Goal: Task Accomplishment & Management: Manage account settings

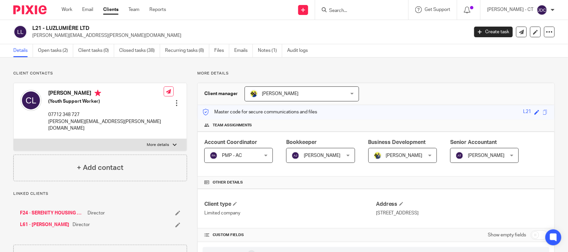
drag, startPoint x: 48, startPoint y: 91, endPoint x: 92, endPoint y: 92, distance: 44.6
click at [92, 92] on div "Claudia Lewinson (Youth Support Worker) 07712 348 727 claudia.lewinson@yahoo.com" at bounding box center [91, 110] width 143 height 49
copy h4 "Claudia Lewinson"
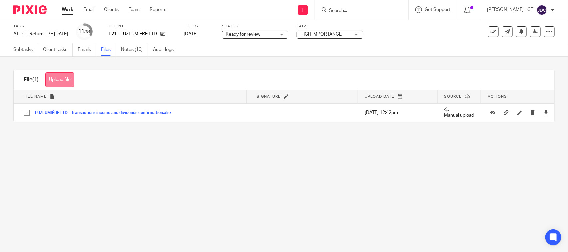
click at [63, 77] on button "Upload file" at bounding box center [59, 79] width 29 height 15
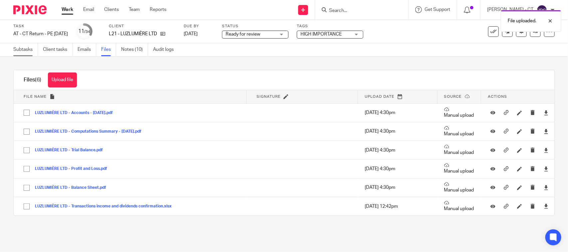
click at [29, 50] on link "Subtasks" at bounding box center [25, 49] width 25 height 13
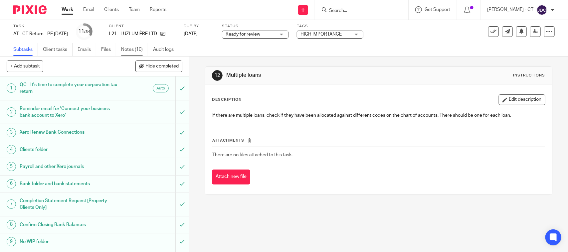
click at [131, 49] on link "Notes (10)" at bounding box center [134, 49] width 27 height 13
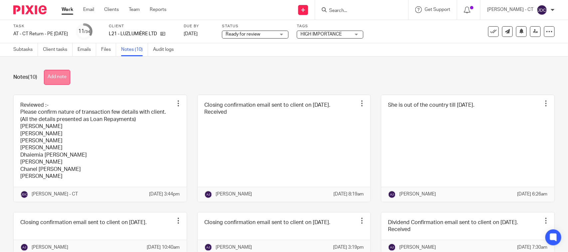
click at [59, 79] on button "Add note" at bounding box center [57, 77] width 26 height 15
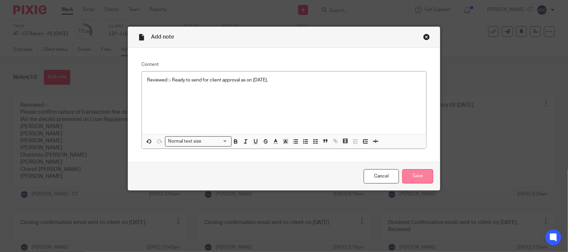
click at [413, 174] on input "Save" at bounding box center [417, 176] width 31 height 14
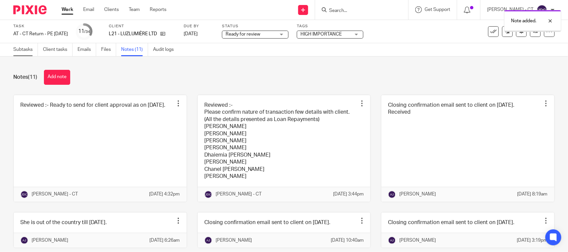
click at [23, 48] on link "Subtasks" at bounding box center [25, 49] width 25 height 13
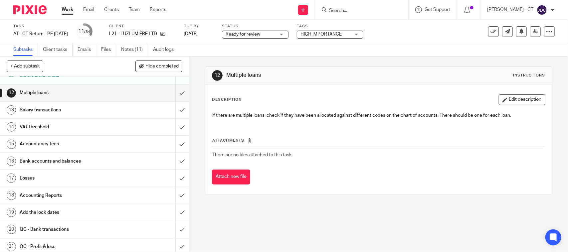
scroll to position [208, 0]
click at [174, 97] on input "submit" at bounding box center [94, 91] width 189 height 17
click at [172, 117] on input "submit" at bounding box center [94, 109] width 189 height 17
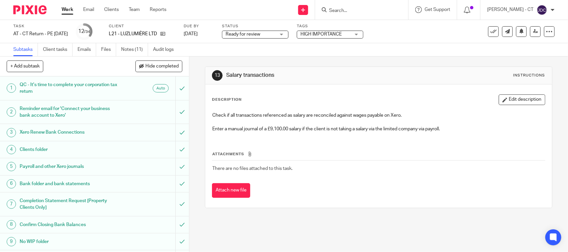
scroll to position [27, 0]
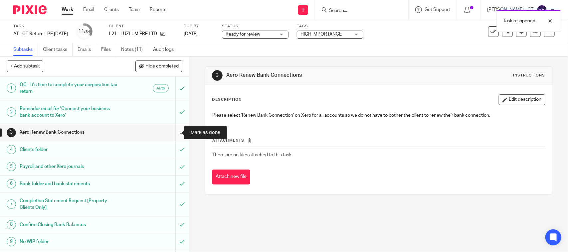
click at [173, 133] on input "submit" at bounding box center [94, 132] width 189 height 17
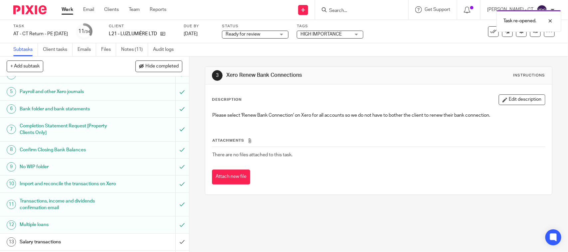
scroll to position [83, 0]
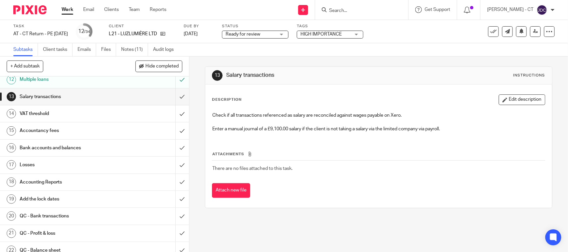
scroll to position [208, 0]
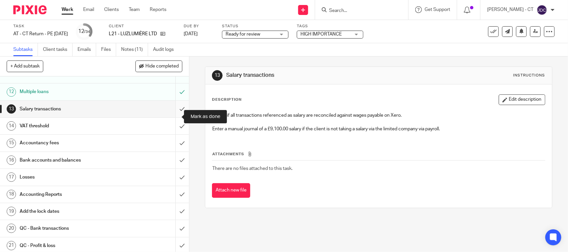
click at [172, 117] on input "submit" at bounding box center [94, 109] width 189 height 17
click at [173, 133] on input "submit" at bounding box center [94, 126] width 189 height 17
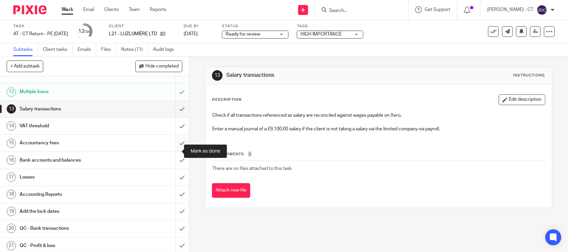
click at [170, 151] on input "submit" at bounding box center [94, 143] width 189 height 17
click at [172, 164] on input "submit" at bounding box center [94, 160] width 189 height 17
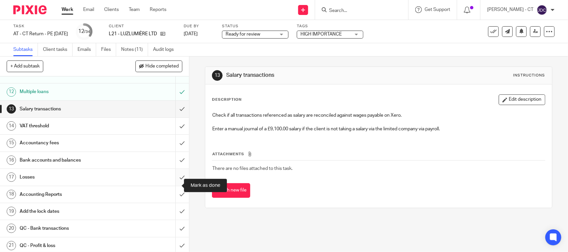
click at [172, 185] on input "submit" at bounding box center [94, 177] width 189 height 17
click at [173, 202] on input "submit" at bounding box center [94, 194] width 189 height 17
click at [172, 219] on input "submit" at bounding box center [94, 211] width 189 height 17
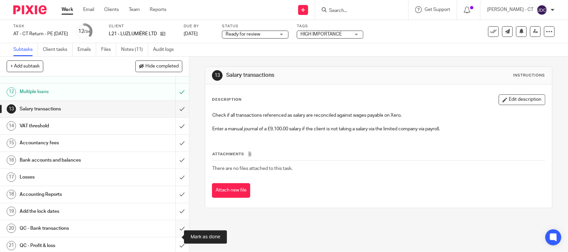
click at [174, 233] on input "submit" at bounding box center [94, 228] width 189 height 17
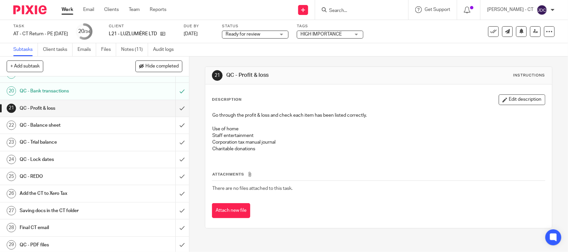
scroll to position [333, 0]
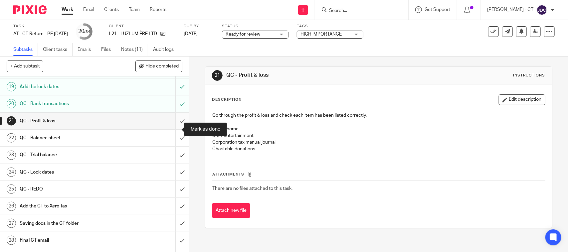
click at [174, 126] on input "submit" at bounding box center [94, 121] width 189 height 17
click at [173, 146] on input "submit" at bounding box center [94, 138] width 189 height 17
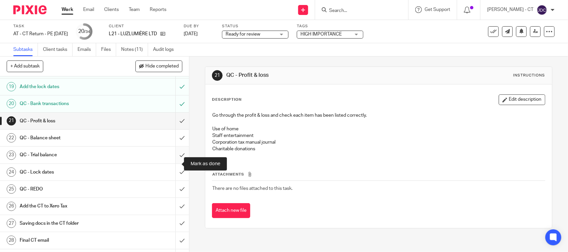
click at [172, 163] on input "submit" at bounding box center [94, 155] width 189 height 17
drag, startPoint x: 173, startPoint y: 180, endPoint x: 172, endPoint y: 190, distance: 9.7
click at [173, 181] on input "submit" at bounding box center [94, 172] width 189 height 17
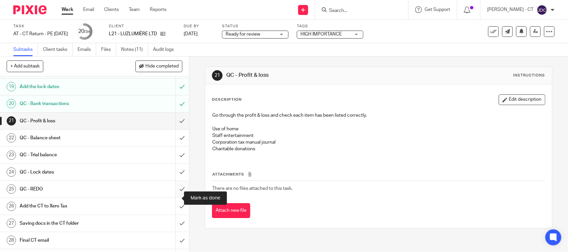
click at [172, 195] on input "submit" at bounding box center [94, 189] width 189 height 17
click at [172, 214] on input "submit" at bounding box center [94, 206] width 189 height 17
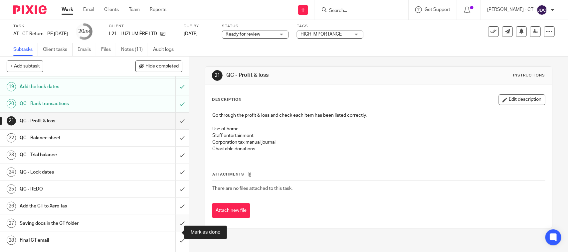
click at [172, 232] on input "submit" at bounding box center [94, 223] width 189 height 17
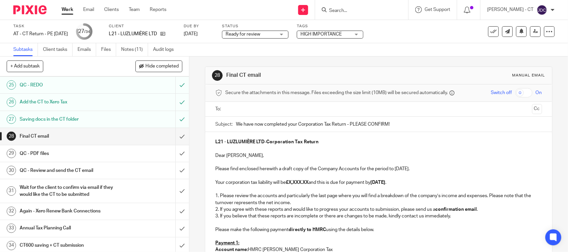
scroll to position [448, 0]
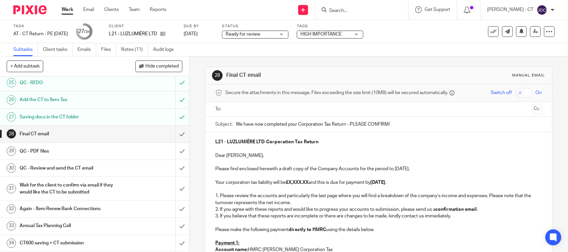
click at [308, 184] on strong "£X,XXX.XX" at bounding box center [297, 182] width 23 height 5
click at [397, 169] on p "Please find enclosed herewith a draft copy of the Company Accounts for the peri…" at bounding box center [378, 169] width 326 height 7
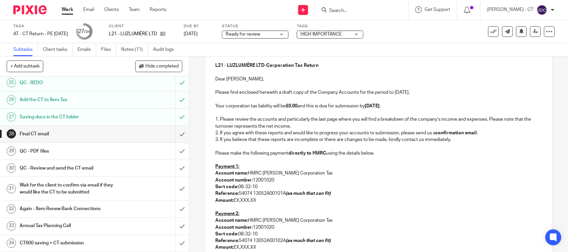
scroll to position [83, 0]
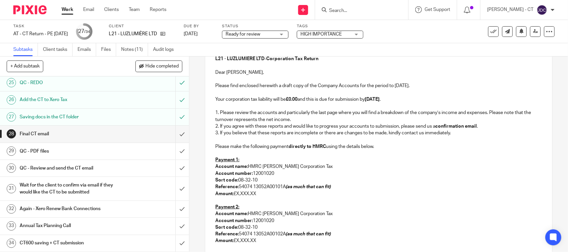
click at [219, 142] on p at bounding box center [378, 139] width 326 height 7
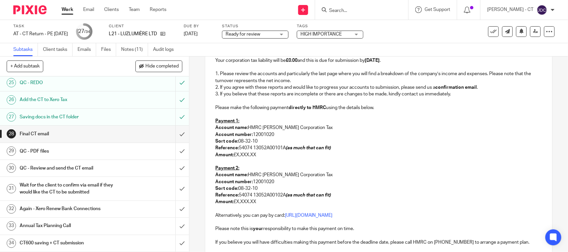
scroll to position [208, 0]
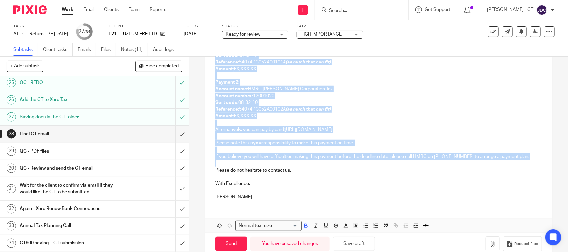
click at [226, 163] on p at bounding box center [378, 163] width 326 height 7
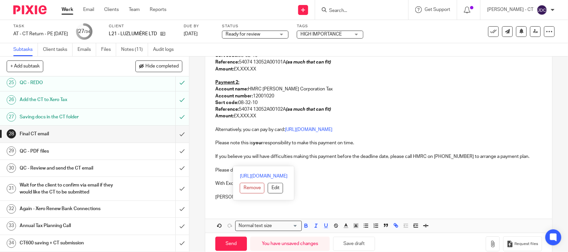
scroll to position [60, 0]
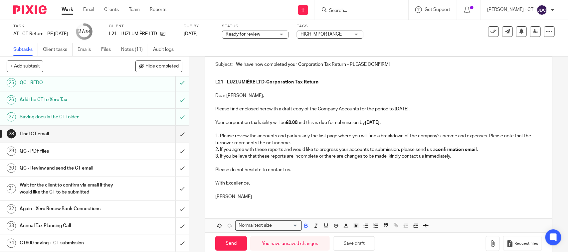
click at [245, 195] on p "Bobo Lee" at bounding box center [378, 197] width 326 height 7
click at [391, 172] on p "Please do not hesitate to contact us." at bounding box center [378, 170] width 326 height 7
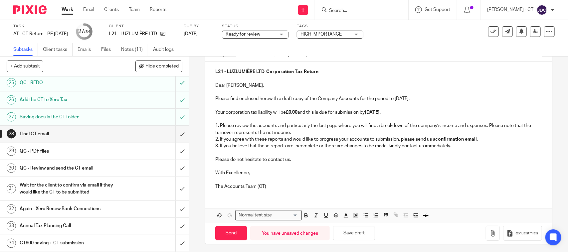
scroll to position [73, 0]
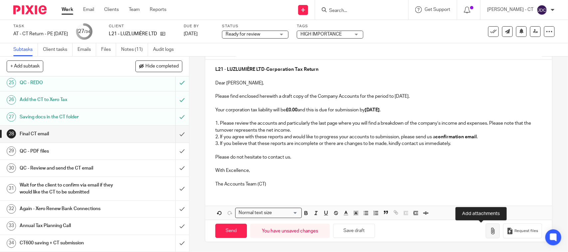
click at [489, 230] on icon "button" at bounding box center [492, 231] width 7 height 7
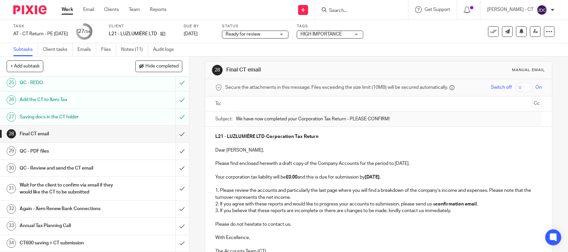
scroll to position [0, 0]
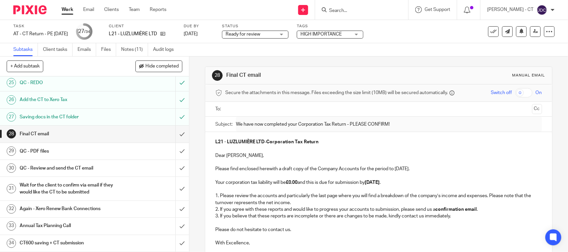
click at [260, 108] on input "text" at bounding box center [377, 109] width 301 height 8
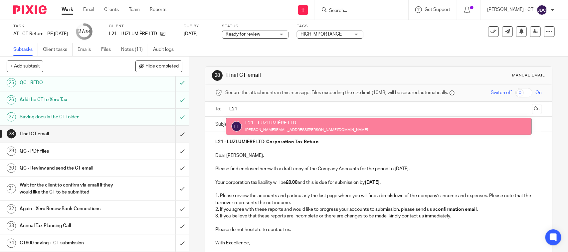
type input "L21"
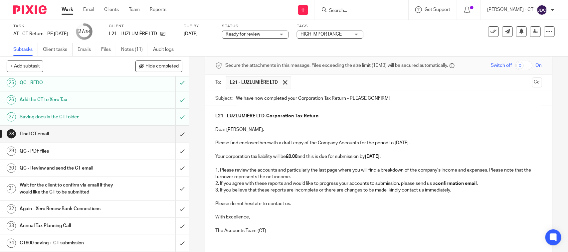
scroll to position [42, 0]
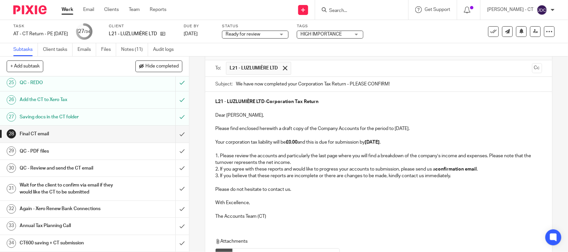
click at [381, 158] on p "1. Please review the accounts and particularly the last page where you will fin…" at bounding box center [378, 160] width 326 height 14
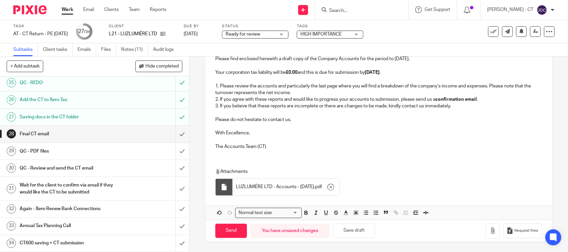
scroll to position [113, 0]
click at [221, 231] on input "Send" at bounding box center [231, 231] width 32 height 14
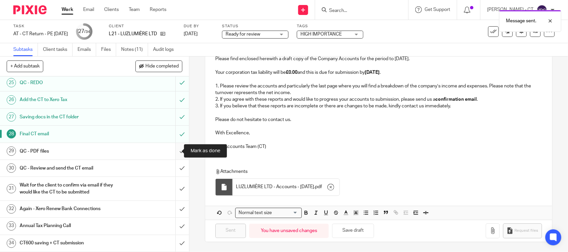
type input "Sent"
click at [172, 151] on input "submit" at bounding box center [94, 151] width 189 height 17
click at [170, 167] on input "submit" at bounding box center [94, 168] width 189 height 17
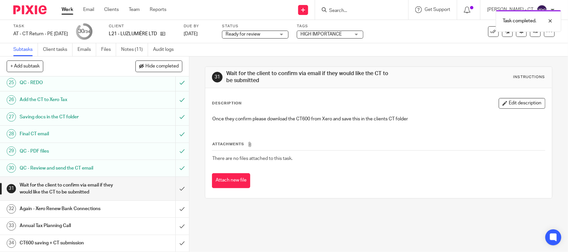
scroll to position [448, 0]
click at [246, 34] on span "Ready for review" at bounding box center [242, 34] width 35 height 5
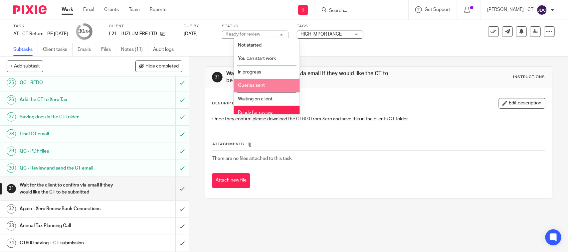
click at [250, 85] on span "Queries sent" at bounding box center [251, 85] width 27 height 5
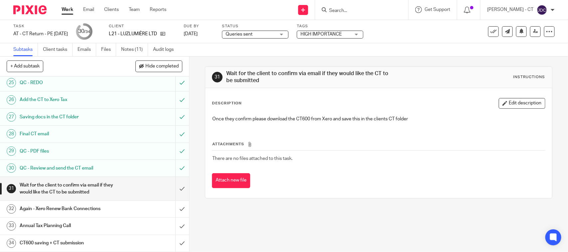
click at [252, 34] on span "Queries sent" at bounding box center [238, 34] width 27 height 5
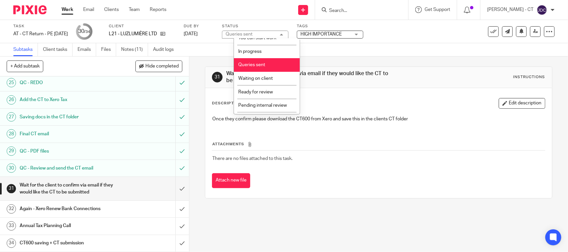
scroll to position [32, 0]
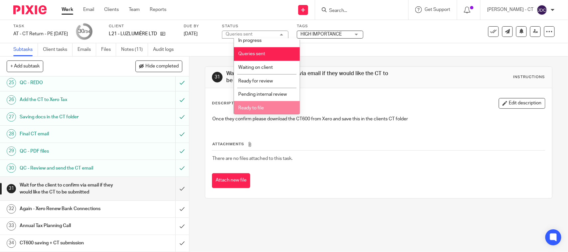
click at [259, 101] on li "Ready to file" at bounding box center [267, 108] width 66 height 14
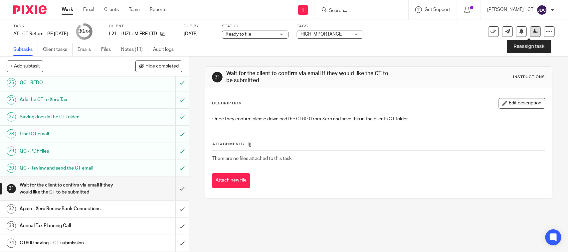
click at [530, 30] on link at bounding box center [535, 31] width 11 height 11
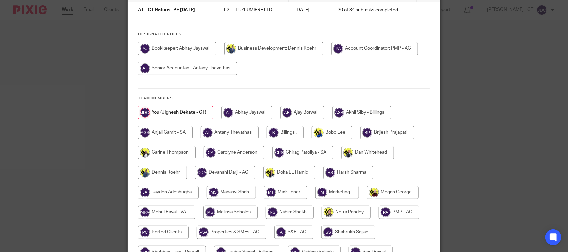
scroll to position [42, 0]
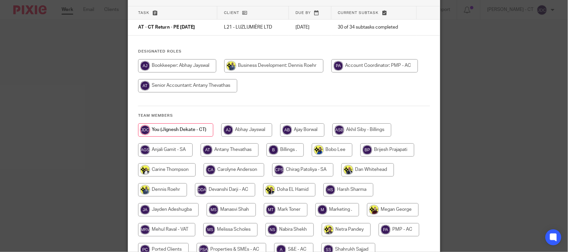
click at [282, 150] on input "radio" at bounding box center [284, 149] width 37 height 13
radio input "true"
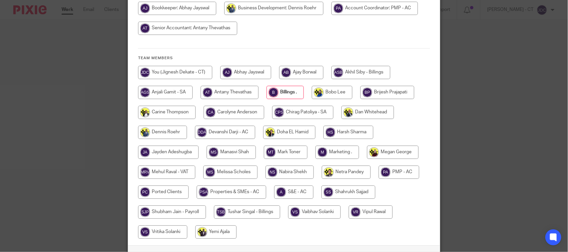
scroll to position [147, 0]
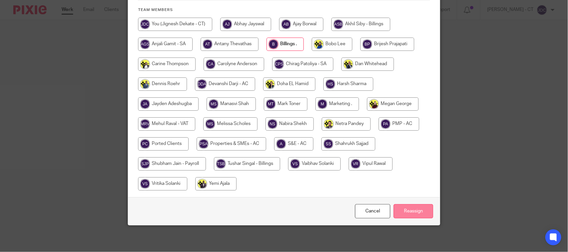
click at [409, 209] on input "Reassign" at bounding box center [413, 211] width 40 height 14
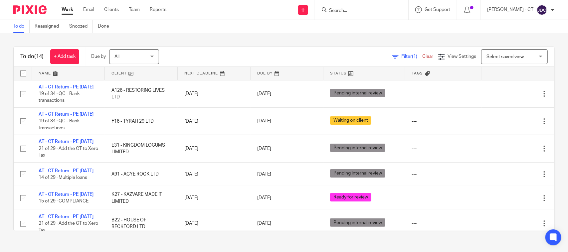
click at [349, 12] on input "Search" at bounding box center [358, 11] width 60 height 6
click at [345, 13] on input "Search" at bounding box center [358, 11] width 60 height 6
type input "B1"
click at [361, 7] on form "B1" at bounding box center [363, 10] width 71 height 8
drag, startPoint x: 354, startPoint y: 10, endPoint x: 303, endPoint y: 9, distance: 51.6
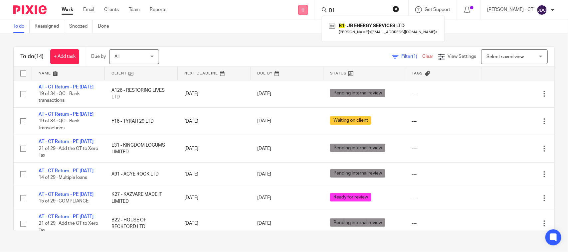
click at [303, 9] on div "Send new email Create task Add client Request signature B1 B1 - JB ENERGY SERVI…" at bounding box center [371, 10] width 391 height 20
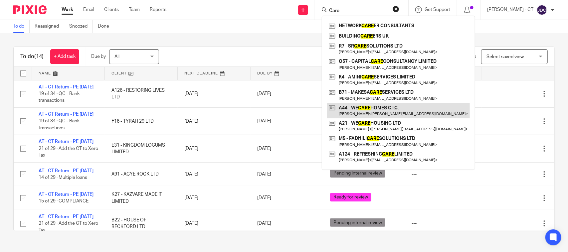
type input "Care"
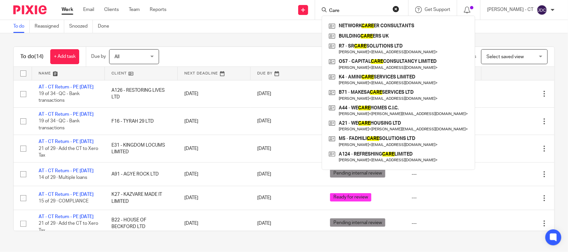
click at [19, 28] on link "To do" at bounding box center [21, 26] width 16 height 13
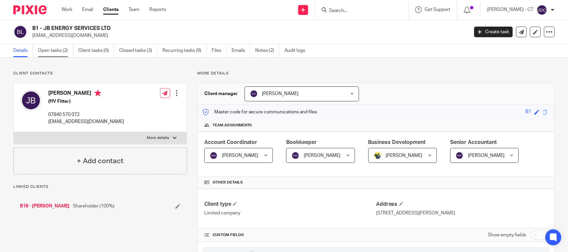
click at [53, 53] on link "Open tasks (2)" at bounding box center [55, 50] width 35 height 13
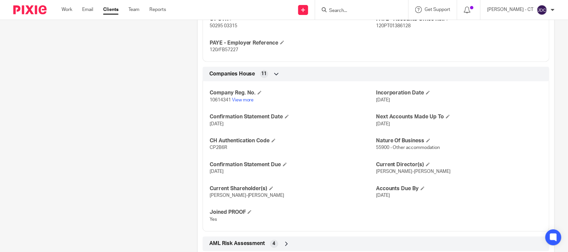
scroll to position [457, 0]
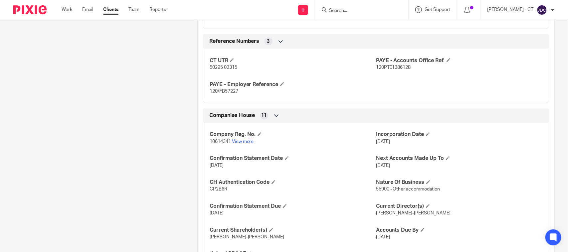
click at [347, 12] on input "Search" at bounding box center [358, 11] width 60 height 6
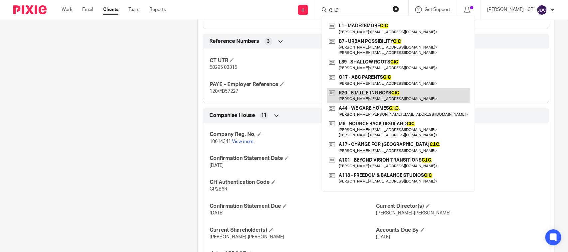
type input "C.I.C"
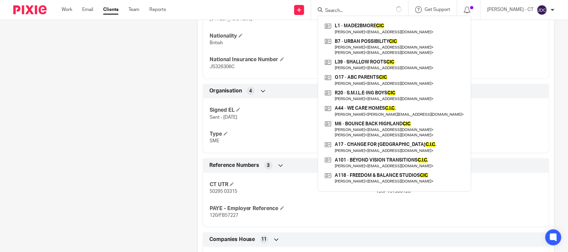
scroll to position [249, 0]
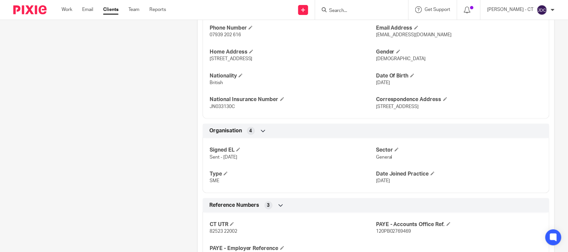
scroll to position [291, 0]
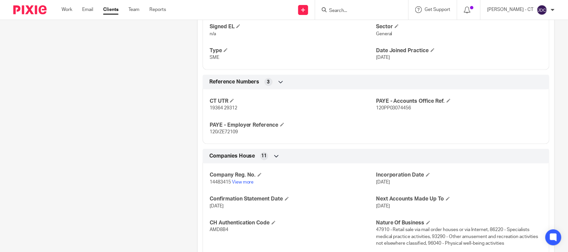
scroll to position [457, 0]
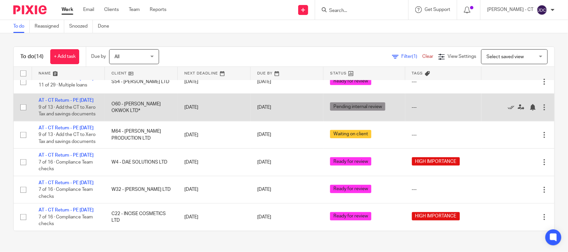
scroll to position [306, 0]
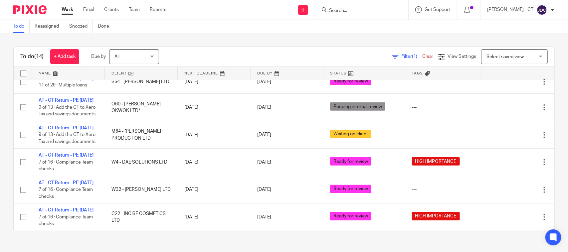
click at [14, 28] on link "To do" at bounding box center [21, 26] width 16 height 13
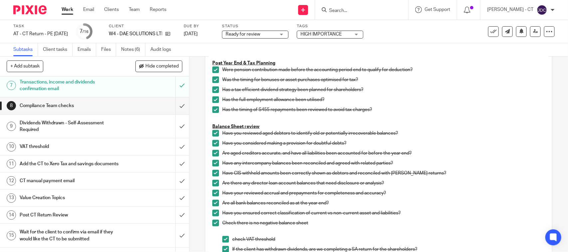
scroll to position [118, 0]
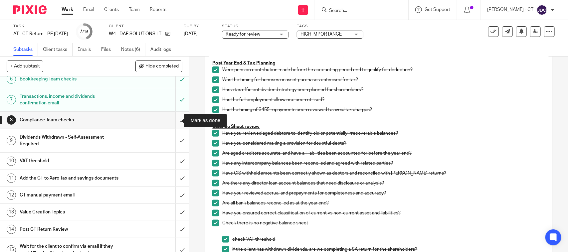
click at [171, 120] on input "submit" at bounding box center [94, 120] width 189 height 17
click at [173, 142] on input "submit" at bounding box center [94, 141] width 189 height 24
click at [173, 160] on input "submit" at bounding box center [94, 161] width 189 height 17
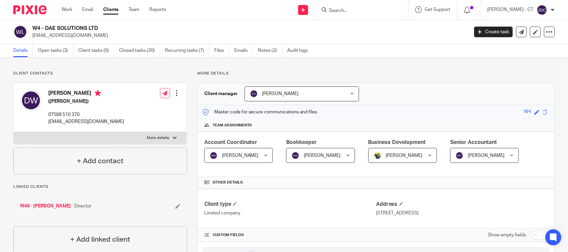
drag, startPoint x: 49, startPoint y: 90, endPoint x: 82, endPoint y: 93, distance: 33.4
click at [82, 93] on h4 "Daniel Wilkes" at bounding box center [86, 94] width 76 height 8
copy h4 "Daniel Wilkes"
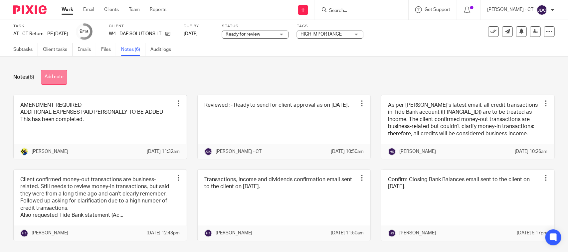
click at [54, 73] on button "Add note" at bounding box center [54, 77] width 26 height 15
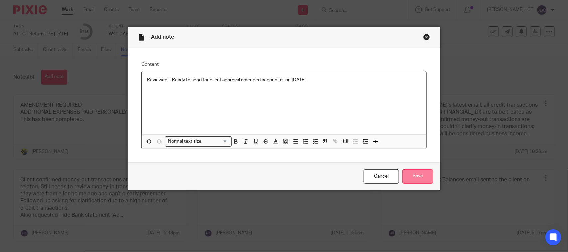
click at [414, 175] on input "Save" at bounding box center [417, 176] width 31 height 14
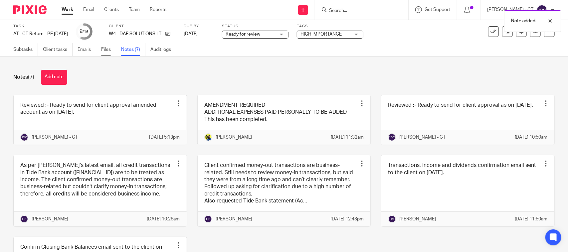
click at [104, 48] on link "Files" at bounding box center [108, 49] width 15 height 13
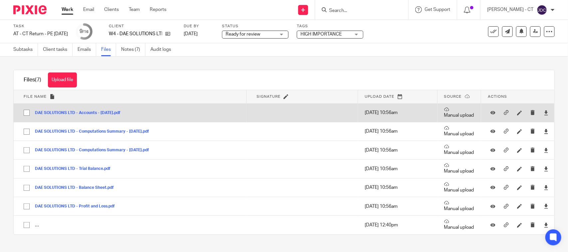
click at [24, 112] on input "checkbox" at bounding box center [26, 112] width 13 height 13
checkbox input "true"
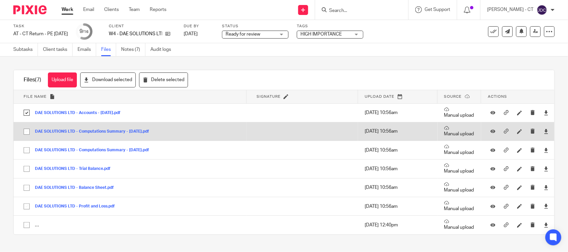
click at [24, 133] on input "checkbox" at bounding box center [26, 131] width 13 height 13
checkbox input "true"
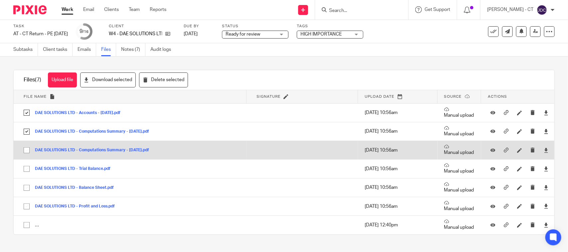
click at [26, 149] on input "checkbox" at bounding box center [26, 150] width 13 height 13
checkbox input "true"
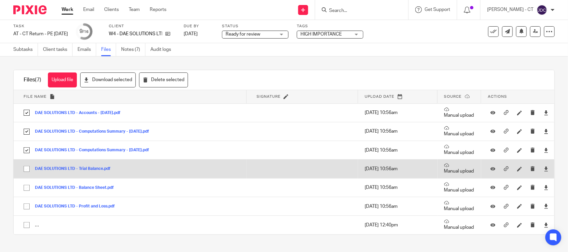
click at [23, 169] on input "checkbox" at bounding box center [26, 169] width 13 height 13
checkbox input "true"
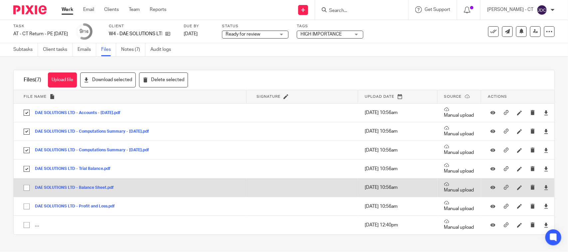
click at [24, 186] on input "checkbox" at bounding box center [26, 188] width 13 height 13
checkbox input "true"
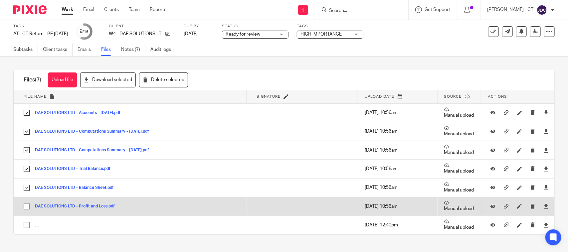
click at [24, 206] on input "checkbox" at bounding box center [26, 206] width 13 height 13
checkbox input "true"
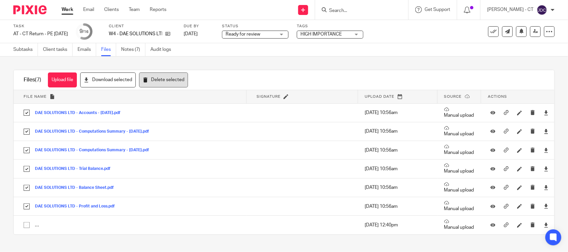
click at [162, 79] on button "Delete selected" at bounding box center [163, 79] width 49 height 15
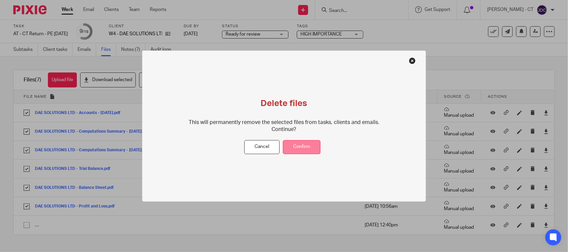
click at [293, 144] on button "Confirm" at bounding box center [302, 147] width 38 height 14
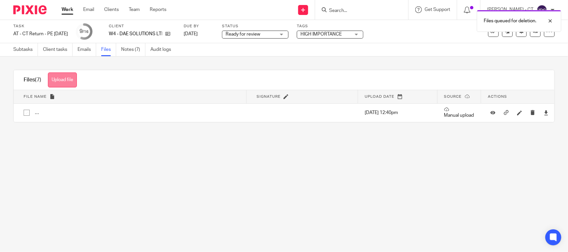
click at [69, 77] on button "Upload file" at bounding box center [62, 79] width 29 height 15
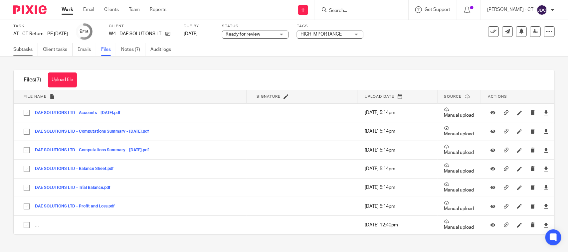
click at [30, 49] on link "Subtasks" at bounding box center [25, 49] width 25 height 13
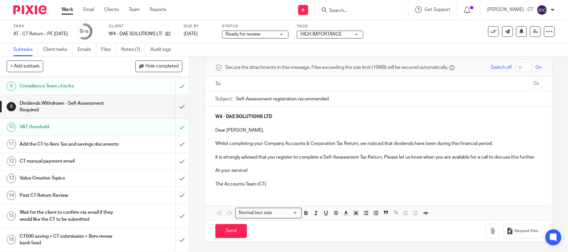
scroll to position [118, 0]
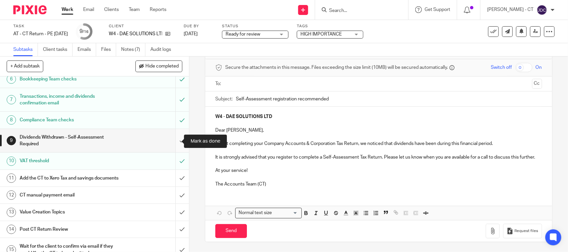
click at [171, 140] on input "submit" at bounding box center [94, 141] width 189 height 24
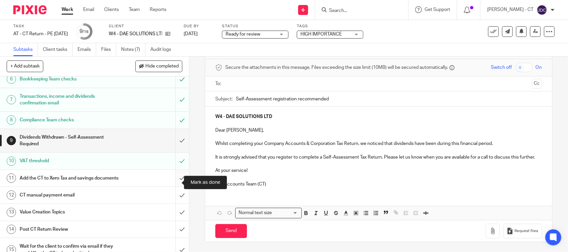
click at [172, 181] on input "submit" at bounding box center [94, 178] width 189 height 17
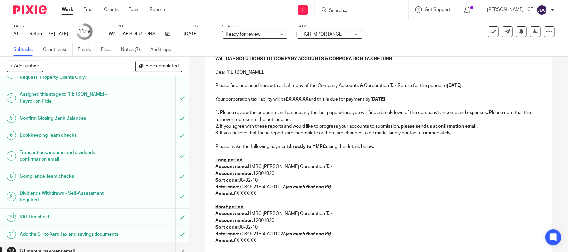
scroll to position [42, 0]
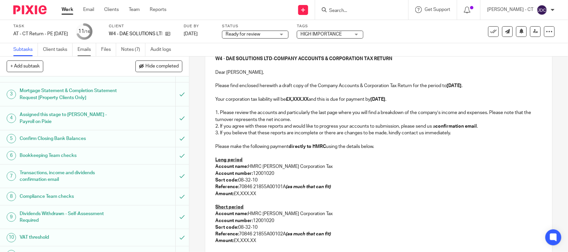
click at [88, 49] on link "Emails" at bounding box center [86, 49] width 19 height 13
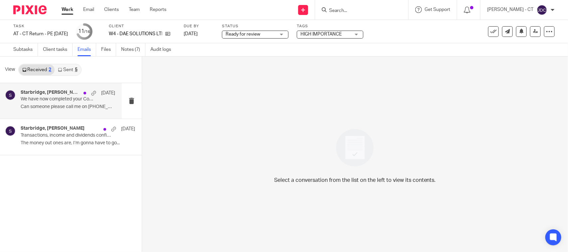
click at [70, 69] on link "Sent 5" at bounding box center [68, 70] width 26 height 11
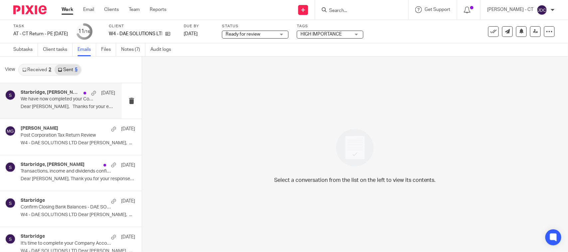
click at [55, 104] on p "Dear Dan, Thanks for your email. ..." at bounding box center [68, 107] width 94 height 6
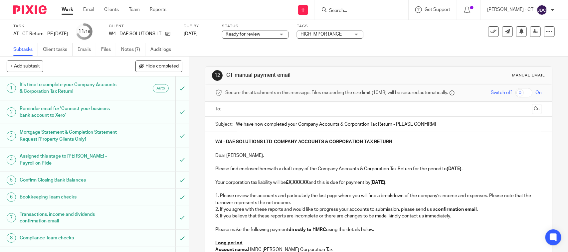
click at [308, 182] on strong "£X,XXX.XX" at bounding box center [297, 182] width 23 height 5
click at [385, 187] on p at bounding box center [378, 189] width 326 height 7
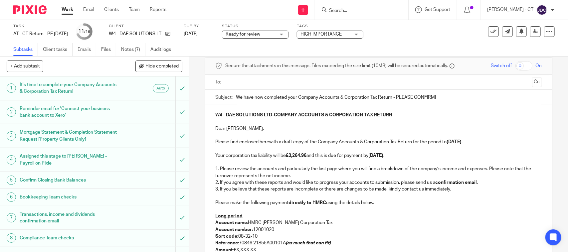
scroll to position [42, 0]
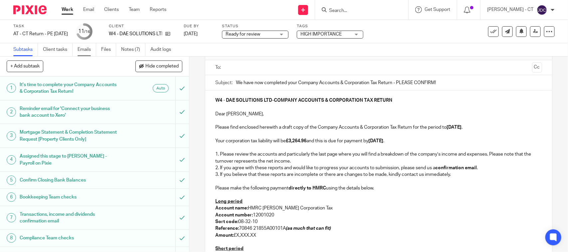
click at [87, 47] on link "Emails" at bounding box center [86, 49] width 19 height 13
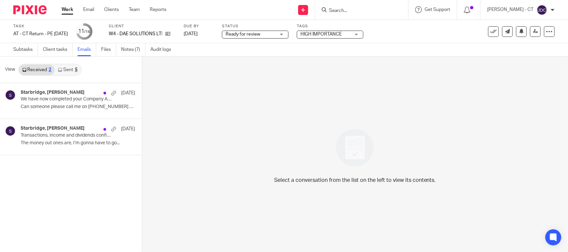
click at [70, 69] on link "Sent 5" at bounding box center [68, 70] width 26 height 11
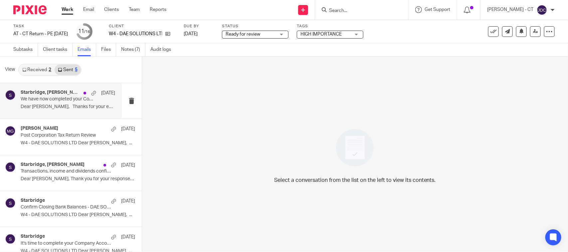
click at [51, 103] on div "Starbridge, [PERSON_NAME] [DATE] We have now completed your Company Accounts & …" at bounding box center [68, 101] width 94 height 22
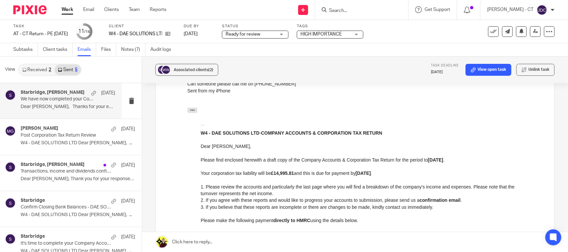
scroll to position [249, 0]
click at [26, 51] on link "Subtasks" at bounding box center [25, 49] width 25 height 13
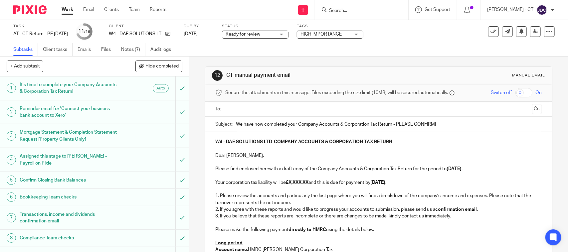
click at [381, 185] on strong "[DATE]" at bounding box center [377, 182] width 15 height 5
click at [308, 183] on strong "£X,XXX.XX" at bounding box center [297, 182] width 23 height 5
click at [284, 195] on p "1. Please review the accounts and particularly the last page where you will fin…" at bounding box center [378, 200] width 326 height 14
click at [289, 208] on p "2. If you agree with these reports and would like to progress your accounts to …" at bounding box center [378, 209] width 326 height 7
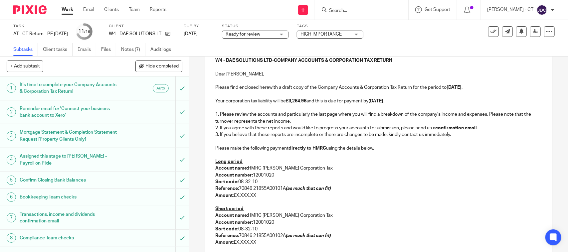
scroll to position [83, 0]
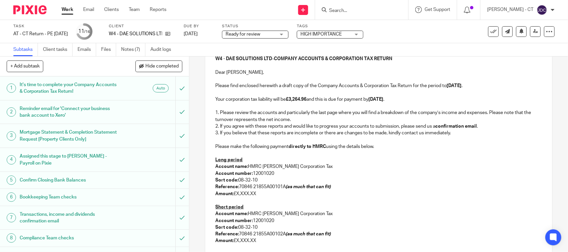
click at [258, 196] on p "Amount: £X,XXX.XX" at bounding box center [378, 194] width 326 height 7
click at [260, 241] on p "Amount: £X,XXX.XX" at bounding box center [378, 240] width 326 height 7
click at [382, 174] on p "Account number: 12001020" at bounding box center [378, 173] width 326 height 7
click at [347, 191] on p "Amount: £3,264.96" at bounding box center [378, 194] width 326 height 7
drag, startPoint x: 456, startPoint y: 180, endPoint x: 418, endPoint y: 182, distance: 37.3
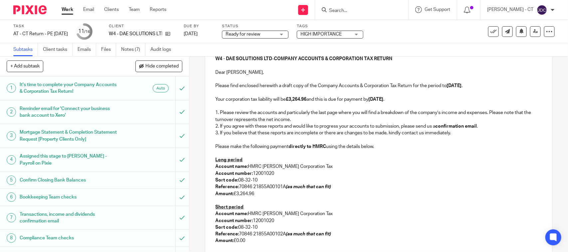
click at [456, 180] on p "Sort code: 08-32-10" at bounding box center [378, 180] width 326 height 7
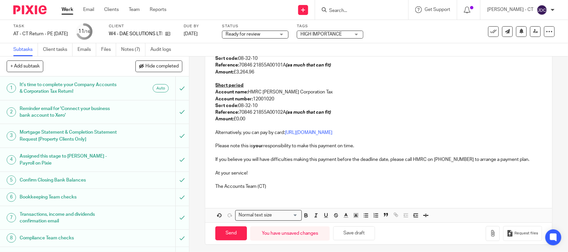
scroll to position [208, 0]
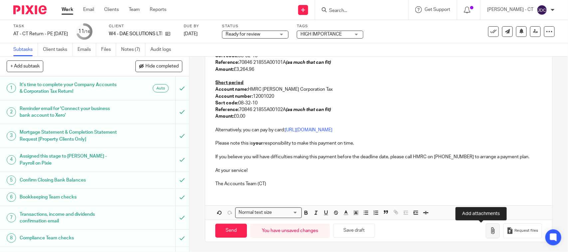
click at [486, 233] on button "button" at bounding box center [493, 230] width 14 height 15
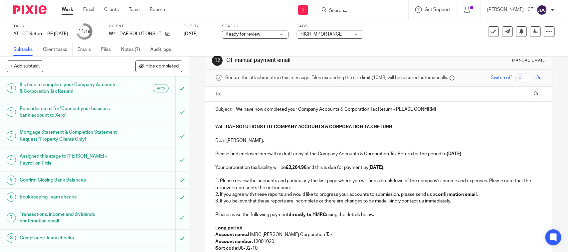
scroll to position [0, 0]
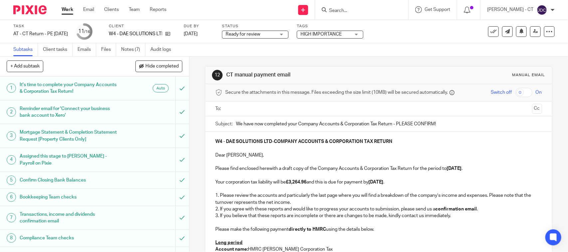
click at [277, 110] on input "text" at bounding box center [377, 109] width 301 height 8
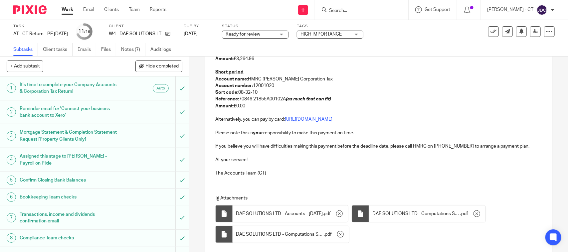
scroll to position [269, 0]
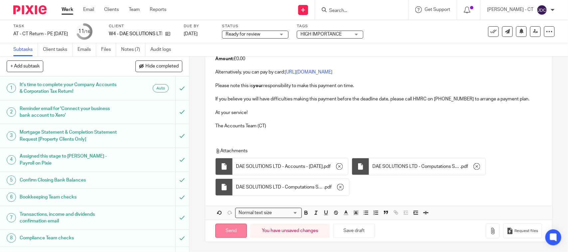
click at [228, 231] on input "Send" at bounding box center [231, 231] width 32 height 14
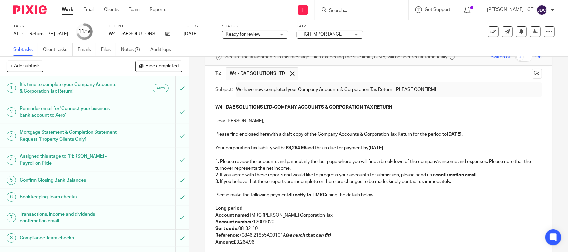
scroll to position [0, 0]
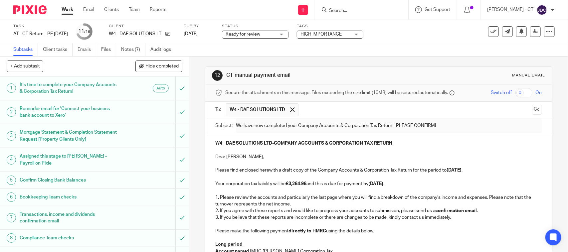
type input "Sent"
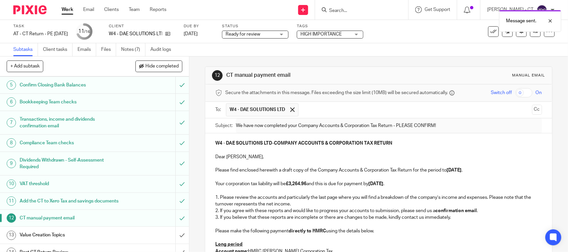
scroll to position [160, 0]
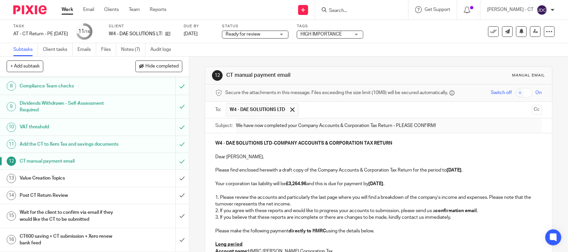
click at [144, 195] on div "Post CT Return Review" at bounding box center [94, 196] width 149 height 10
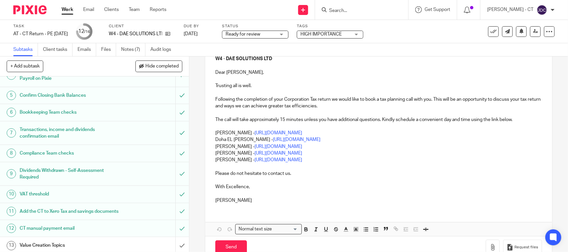
scroll to position [160, 0]
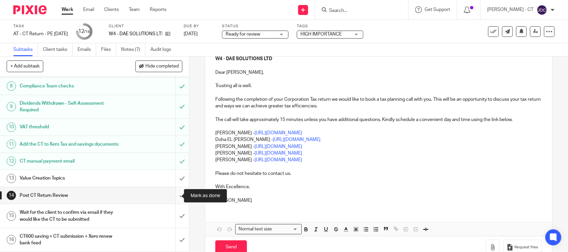
click at [172, 194] on input "submit" at bounding box center [94, 195] width 189 height 17
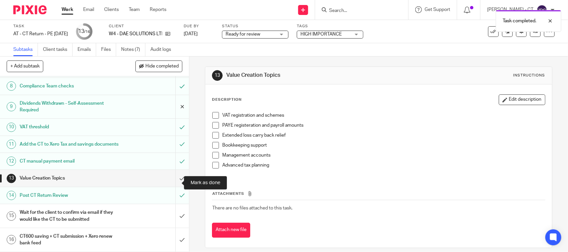
scroll to position [160, 0]
click at [175, 177] on input "submit" at bounding box center [94, 178] width 189 height 17
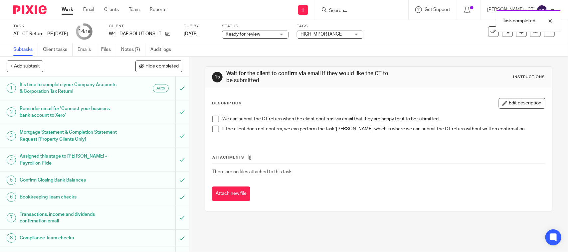
click at [275, 34] on span "Ready for review" at bounding box center [250, 34] width 50 height 7
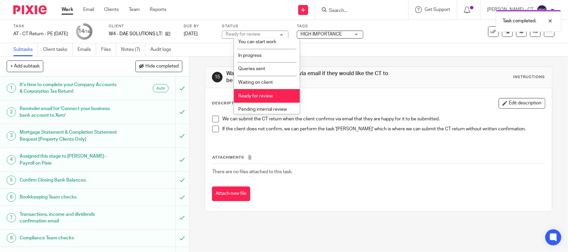
scroll to position [32, 0]
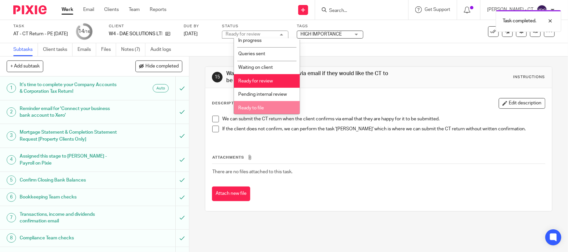
click at [253, 106] on span "Ready to file" at bounding box center [251, 108] width 26 height 5
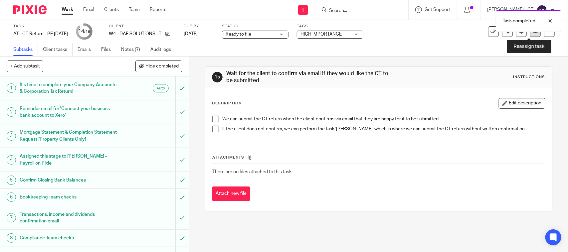
click at [530, 33] on link at bounding box center [535, 31] width 11 height 11
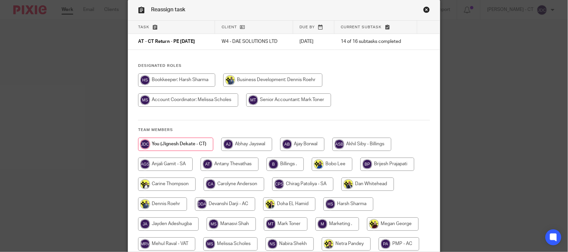
scroll to position [42, 0]
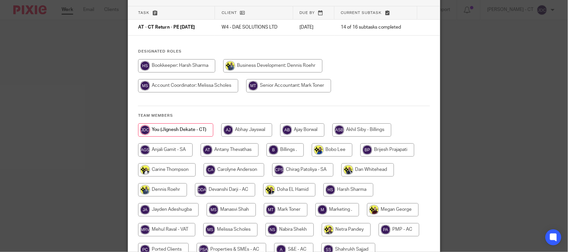
click at [281, 149] on input "radio" at bounding box center [284, 149] width 37 height 13
radio input "true"
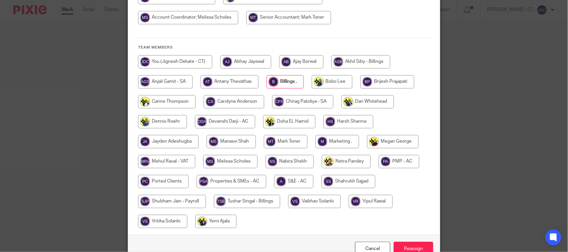
scroll to position [147, 0]
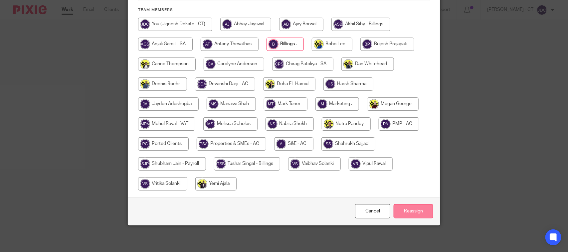
click at [417, 209] on input "Reassign" at bounding box center [413, 211] width 40 height 14
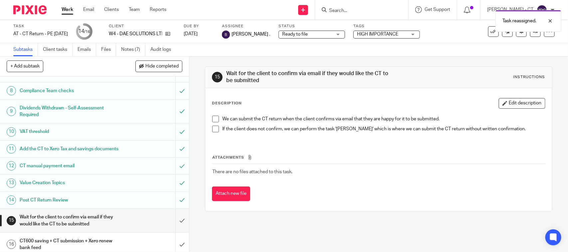
scroll to position [160, 0]
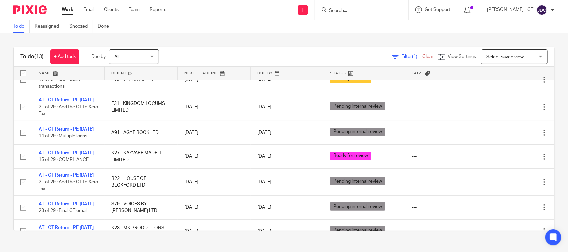
scroll to position [166, 0]
